Goal: Transaction & Acquisition: Purchase product/service

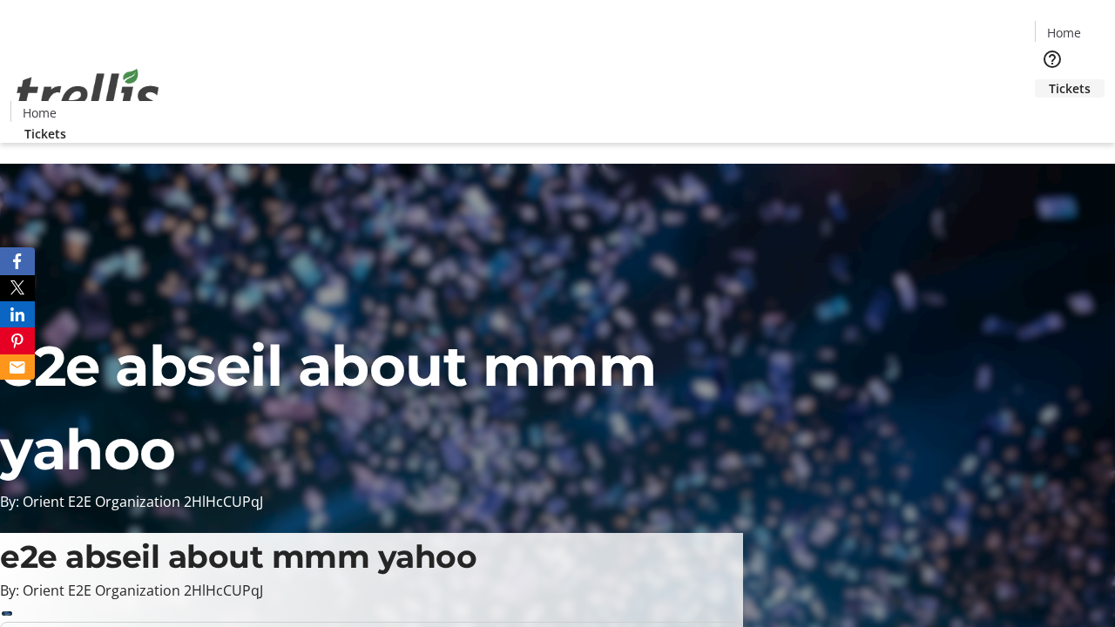
click at [1049, 79] on span "Tickets" at bounding box center [1070, 88] width 42 height 18
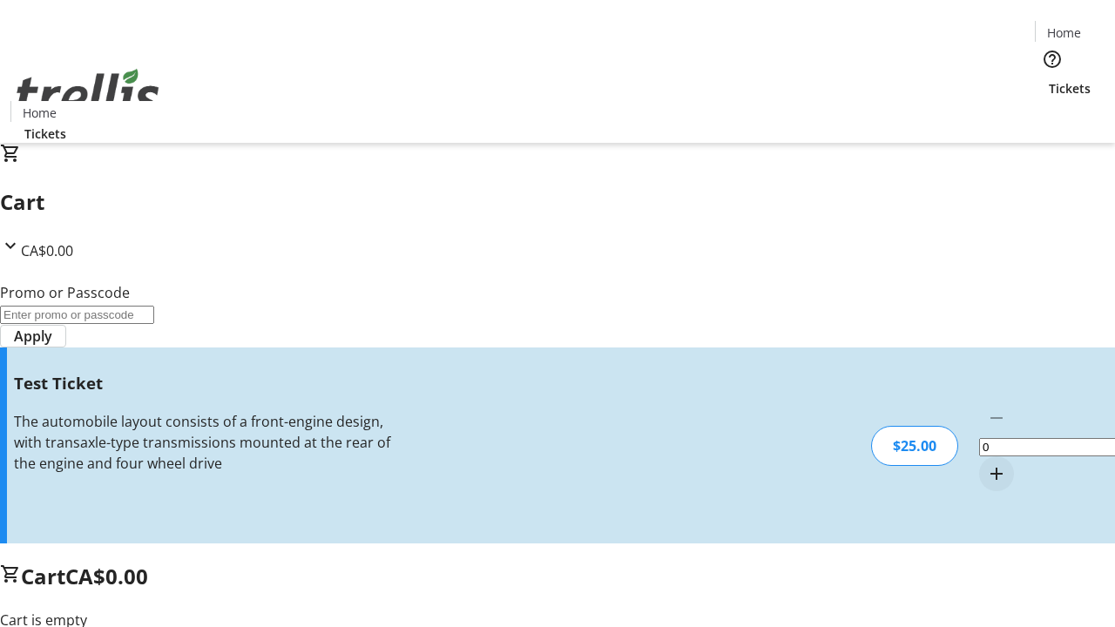
click at [986, 464] on mat-icon "Increment by one" at bounding box center [996, 474] width 21 height 21
type input "1"
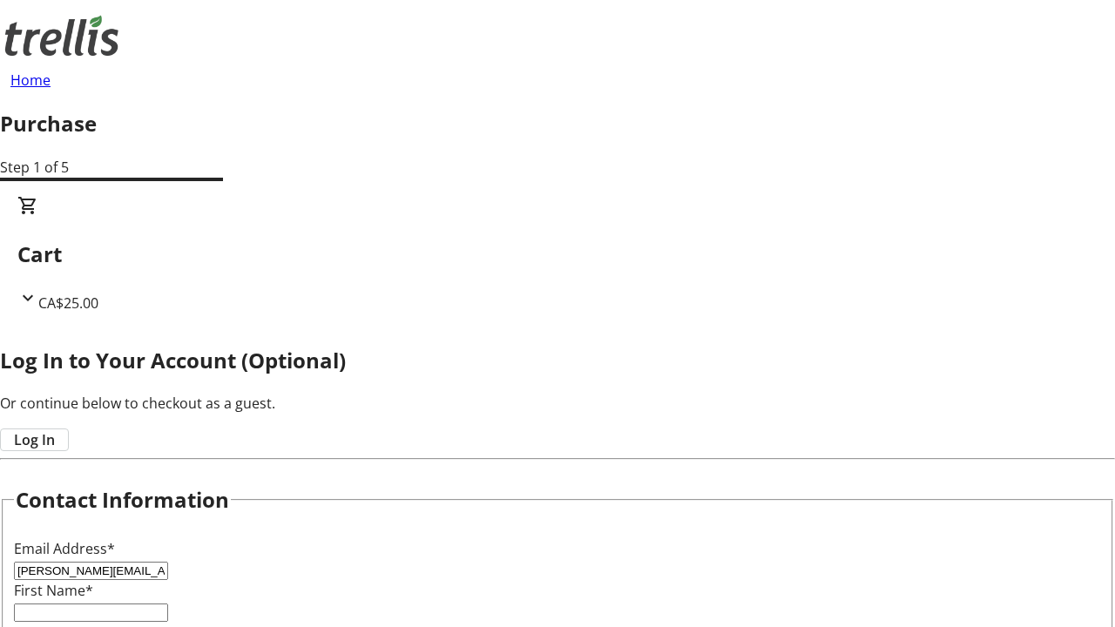
type input "[PERSON_NAME][EMAIL_ADDRESS][DOMAIN_NAME]"
type input "[PERSON_NAME]"
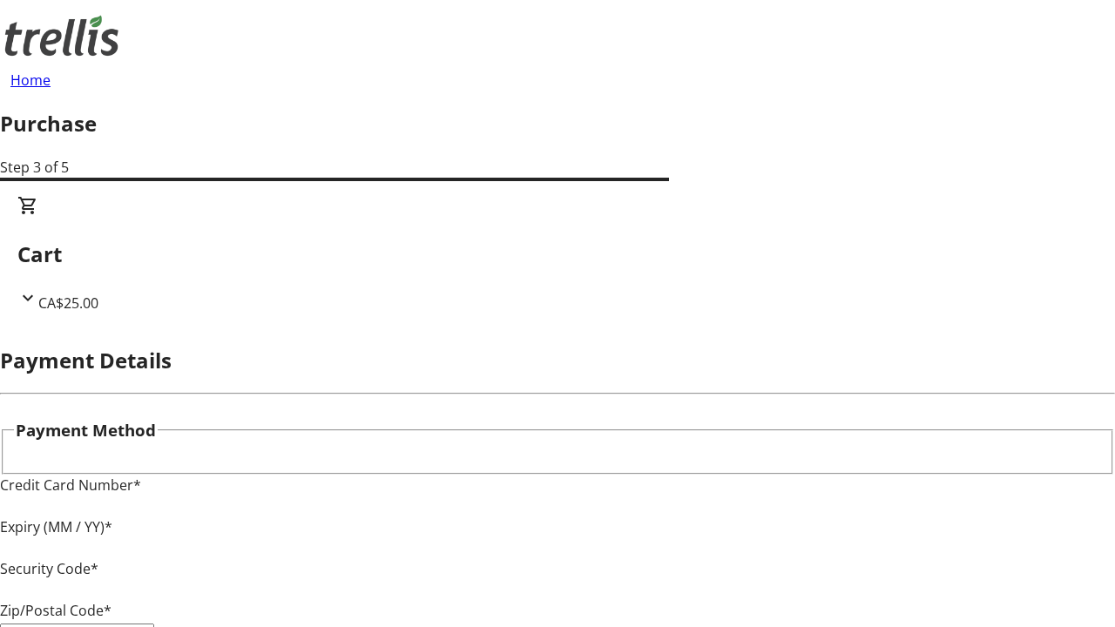
type input "V1Y 0C2"
